Goal: Task Accomplishment & Management: Manage account settings

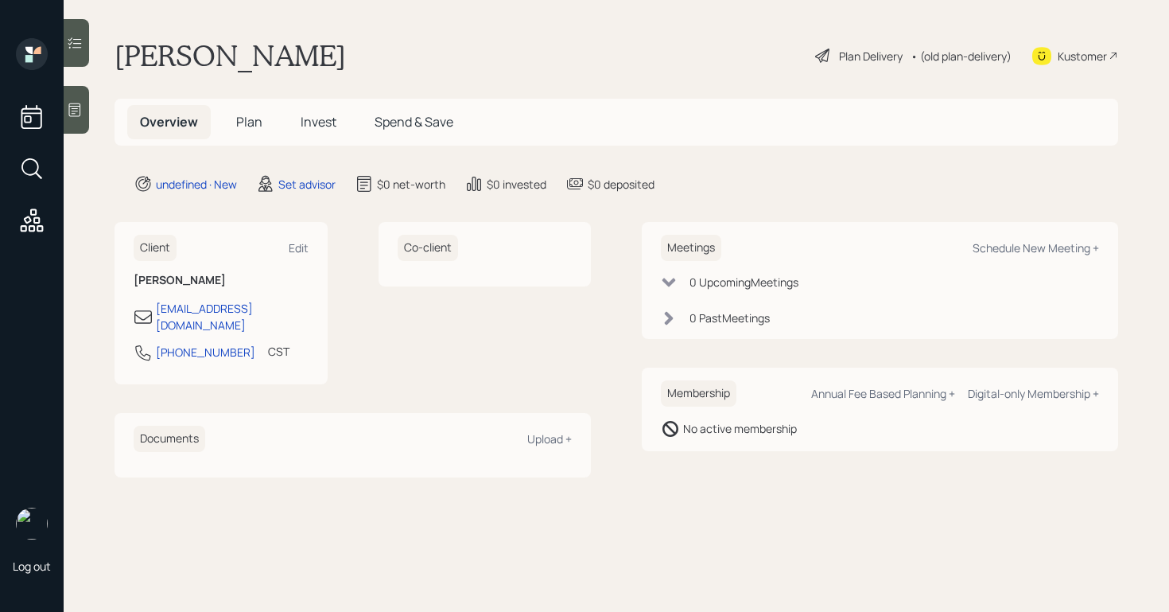
click at [79, 108] on icon at bounding box center [75, 110] width 16 height 16
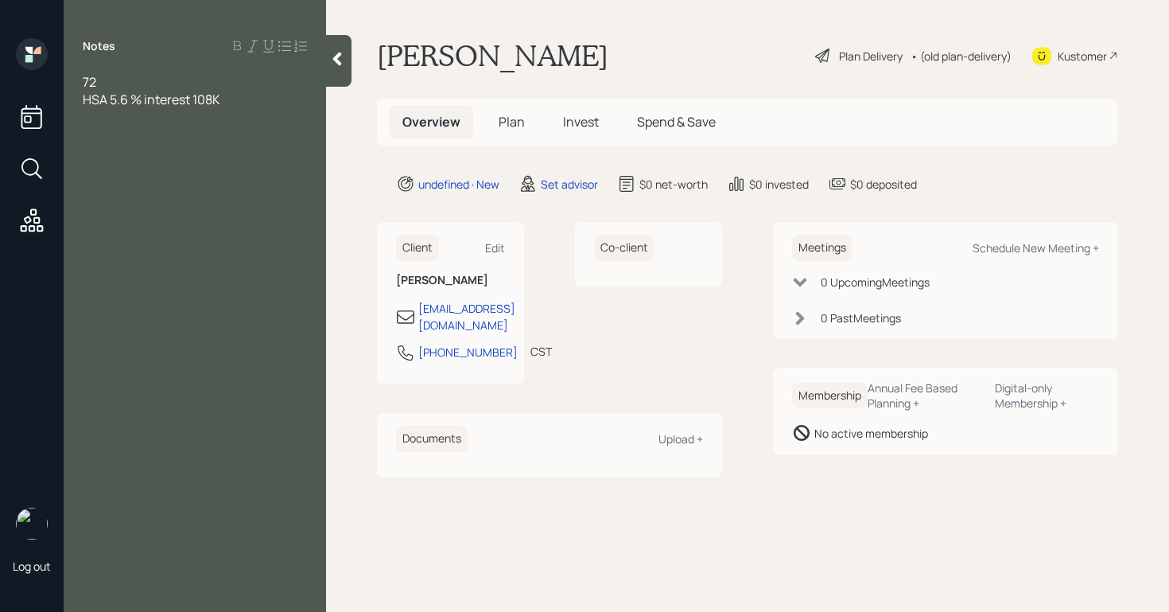
click at [196, 99] on span "HSA 5.6 % interest 108K" at bounding box center [152, 99] width 138 height 17
click at [261, 109] on div "Notes 72 HSA 5.6 % interest $108K" at bounding box center [195, 315] width 262 height 554
drag, startPoint x: 253, startPoint y: 109, endPoint x: 391, endPoint y: 120, distance: 138.9
click at [349, 117] on div "Log out Notes 72 HSA 5.6 % interest $108K pension SSN 61K annually combied taki…" at bounding box center [584, 306] width 1169 height 612
click at [271, 142] on div "Notes 72 HSA 5.6 % interest $108K pension SSN 61K annually combied taking care …" at bounding box center [195, 315] width 262 height 554
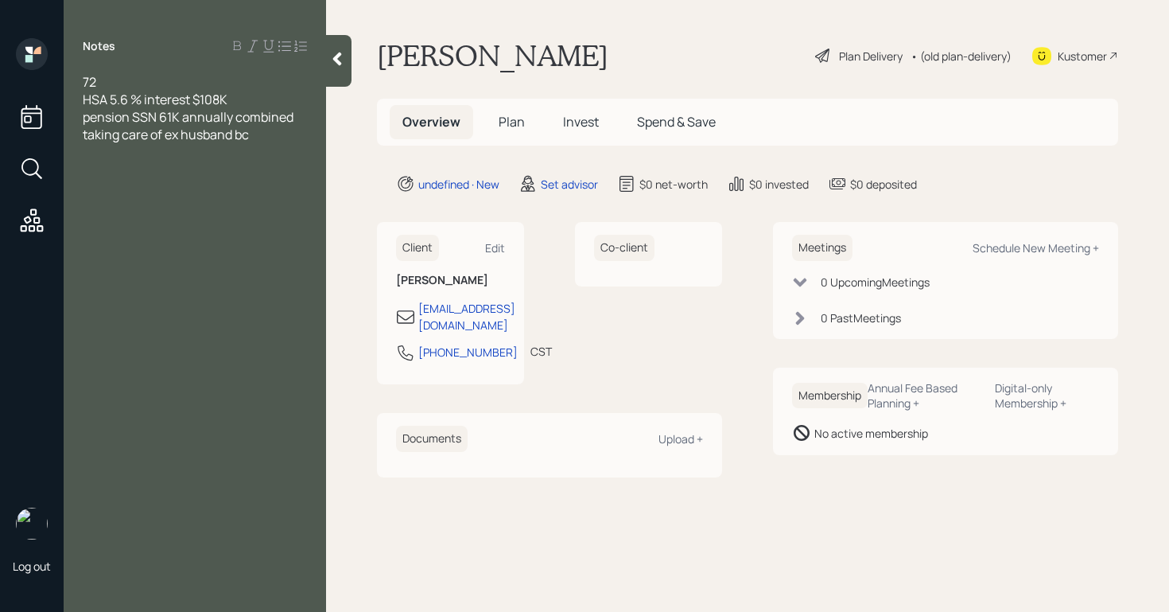
click at [301, 142] on div "taking care of ex husband bc" at bounding box center [195, 134] width 224 height 17
click at [94, 183] on span "inherings ex's priperty & house (5acrea)" at bounding box center [173, 178] width 180 height 35
click at [173, 199] on div "Notes 72 HSA 5.6 % interest $108K pension SSN 61K annually combined taking care…" at bounding box center [195, 315] width 262 height 554
click at [181, 187] on div "acrea)" at bounding box center [195, 186] width 224 height 17
click at [189, 183] on div "acrea)" at bounding box center [195, 186] width 224 height 17
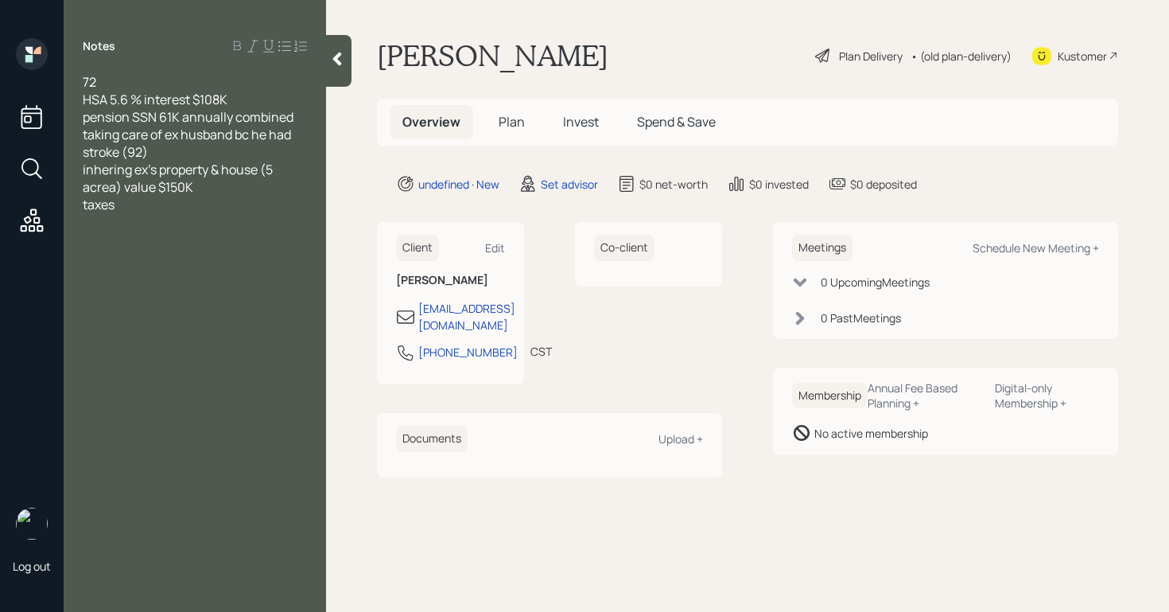
click at [81, 205] on div "72 HSA 5.6 % interest $108K pension SSN 61K annually combined taking care of ex…" at bounding box center [195, 143] width 262 height 140
click at [165, 217] on div "Notes 72 HSA 5.6 % interest $108K pension SSN 61K annually combined taking care…" at bounding box center [195, 315] width 262 height 554
click at [165, 215] on div "Notes 72 HSA 5.6 % interest $108K pension SSN 61K annually combined taking care…" at bounding box center [195, 315] width 262 height 554
click at [165, 211] on div "taxes" at bounding box center [195, 204] width 224 height 17
drag, startPoint x: 285, startPoint y: 309, endPoint x: 62, endPoint y: 74, distance: 323.5
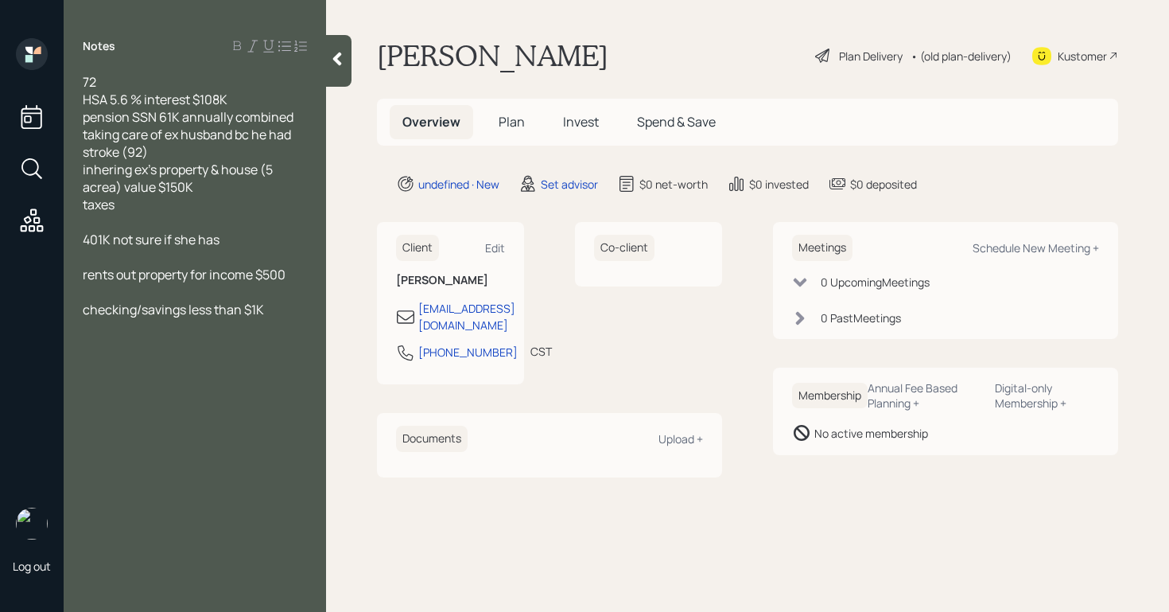
click at [62, 74] on div "Log out Notes 72 HSA 5.6 % interest $108K pension SSN 61K annually combined tak…" at bounding box center [584, 306] width 1169 height 612
copy div "72 HSA 5.6 % interest $108K pension SSN 61K annually combined taking care of ex…"
click at [278, 315] on div "checking/savings less than $1K" at bounding box center [195, 309] width 224 height 17
click at [214, 364] on span "monthly car apyment 450" at bounding box center [157, 361] width 149 height 17
click at [270, 362] on div "monthly car payment $450" at bounding box center [195, 361] width 224 height 17
